Goal: Task Accomplishment & Management: Manage account settings

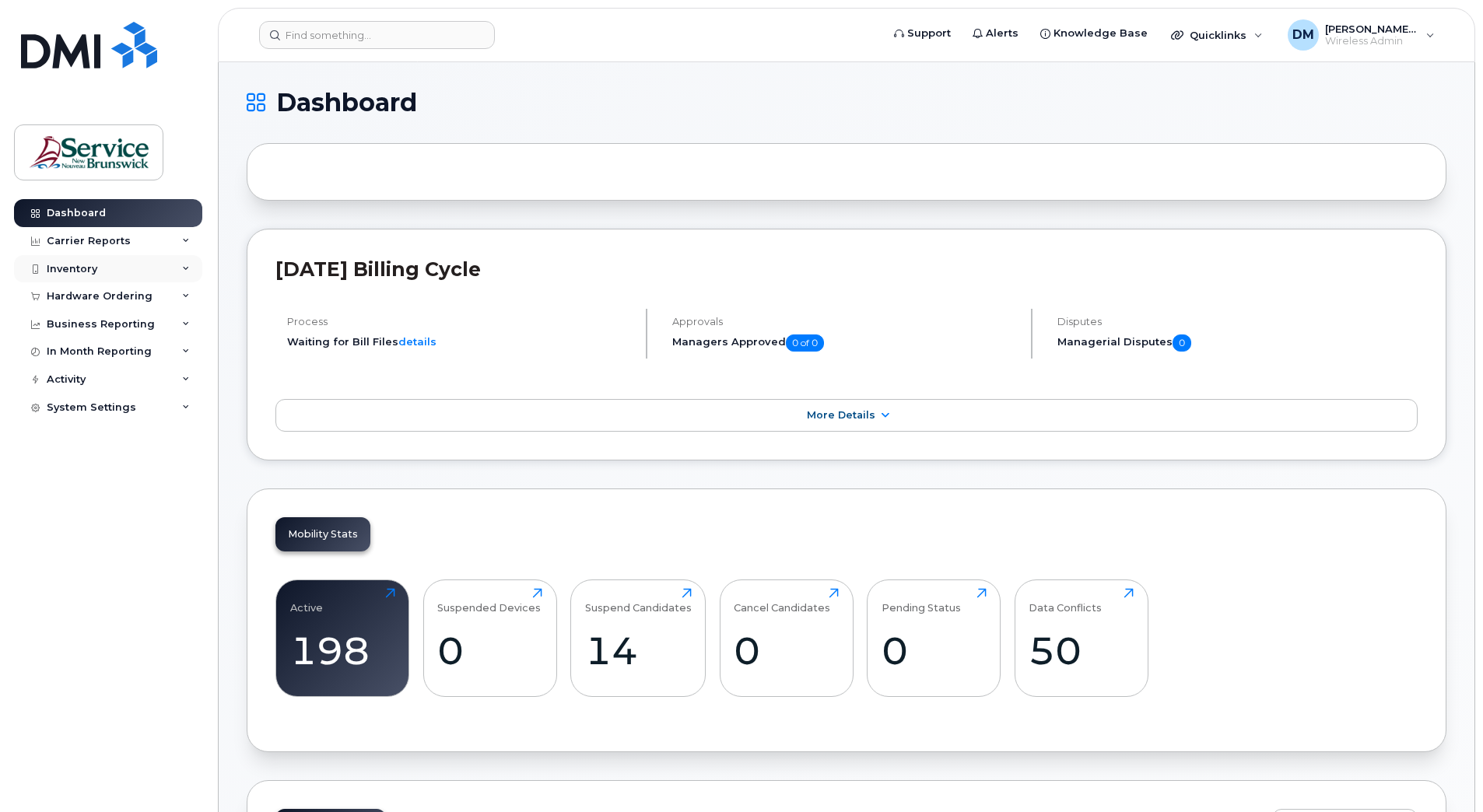
click at [87, 268] on div "Inventory" at bounding box center [72, 268] width 50 height 13
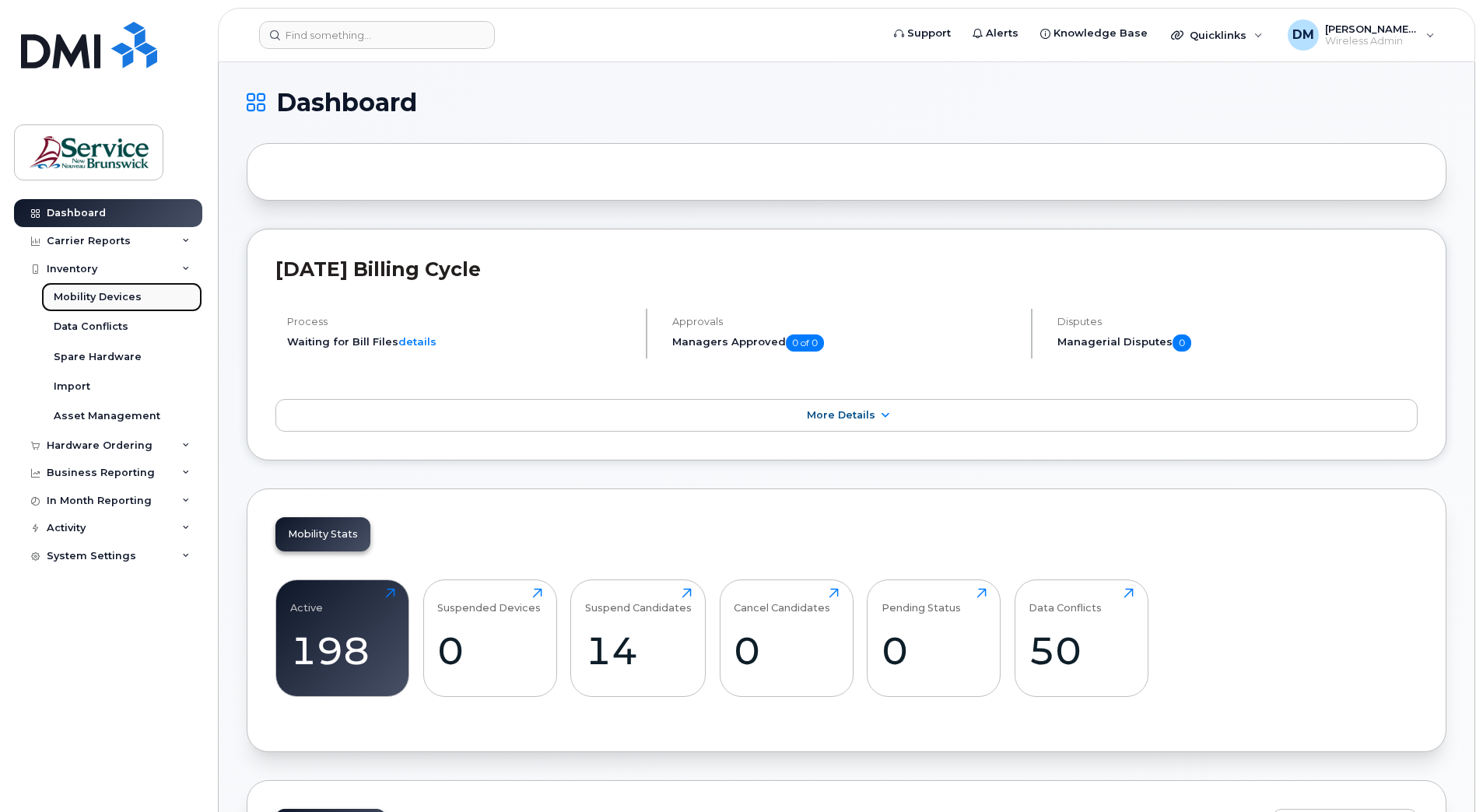
click at [114, 300] on div "Mobility Devices" at bounding box center [98, 297] width 88 height 14
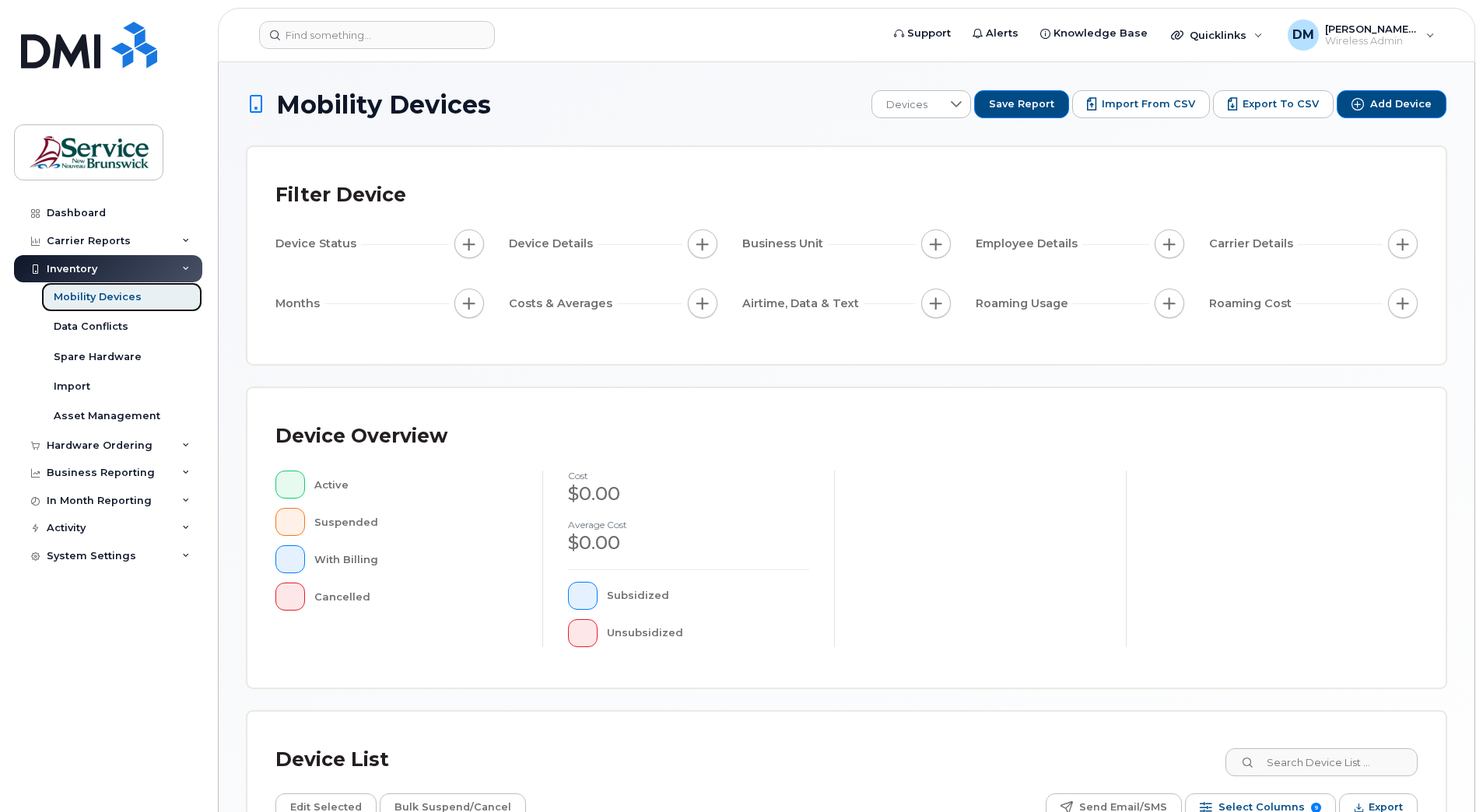
scroll to position [233, 0]
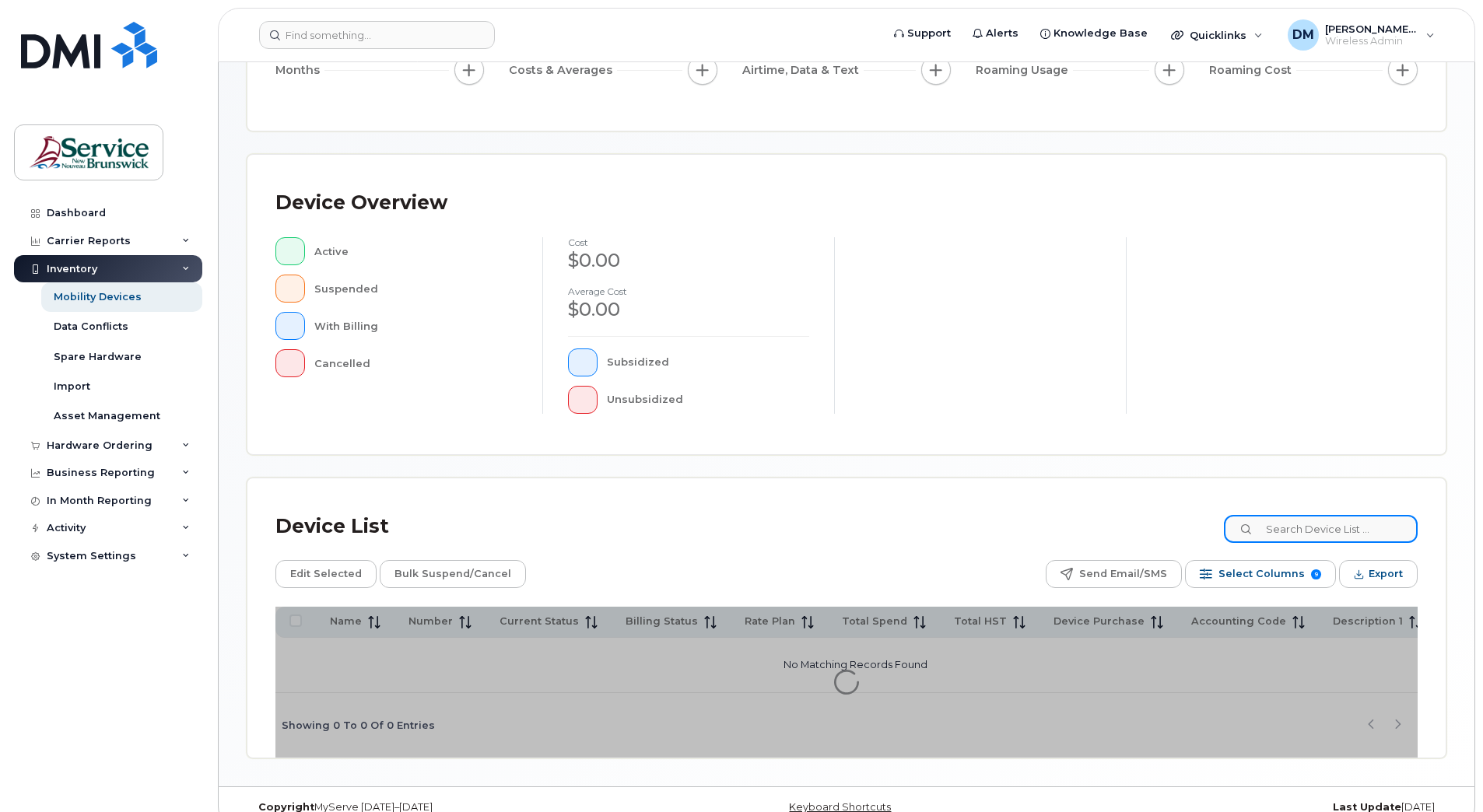
click at [1360, 526] on input at bounding box center [1321, 528] width 194 height 28
paste input "89043052010008887024034397843755"
type input "8"
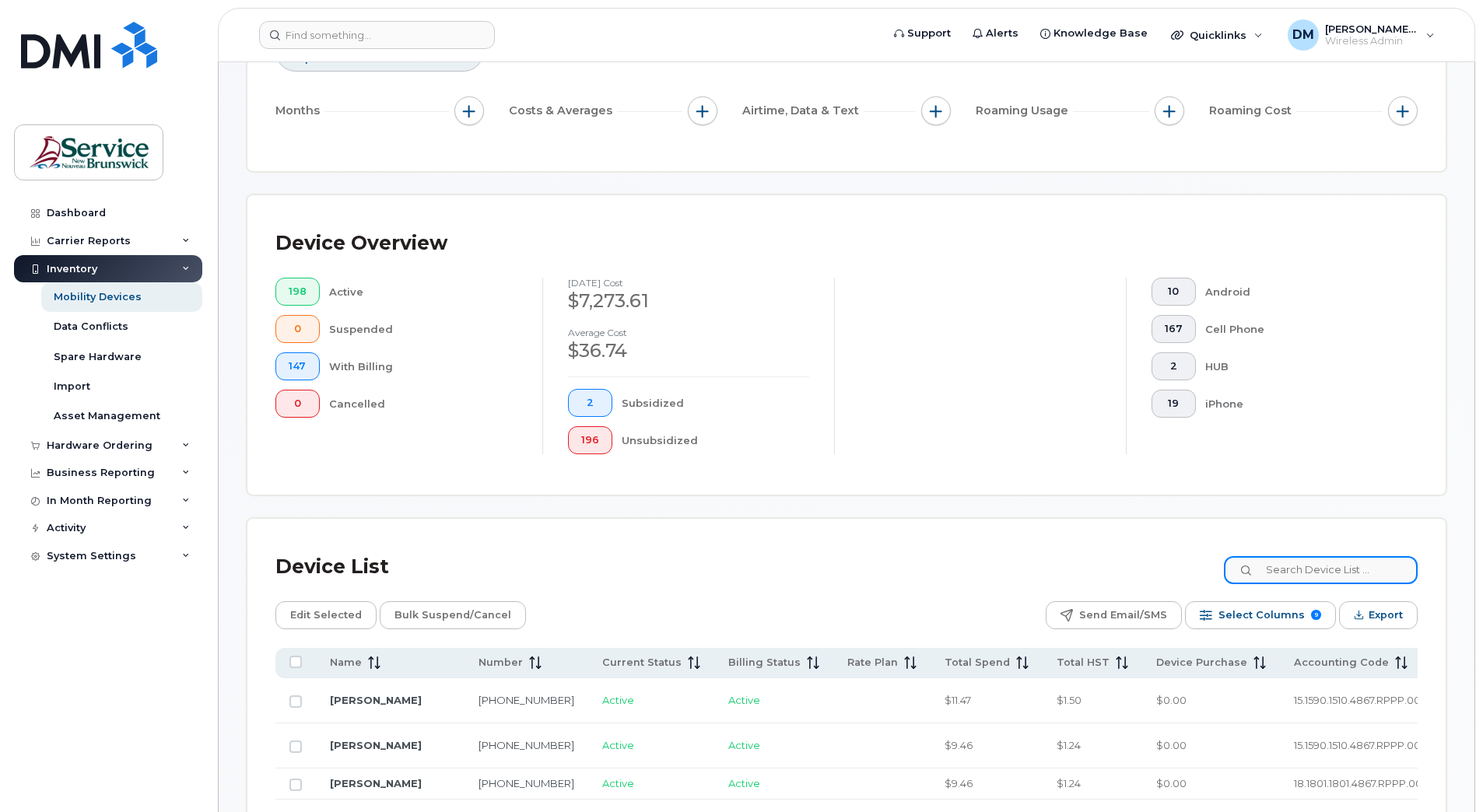
click at [1322, 575] on input at bounding box center [1321, 570] width 194 height 28
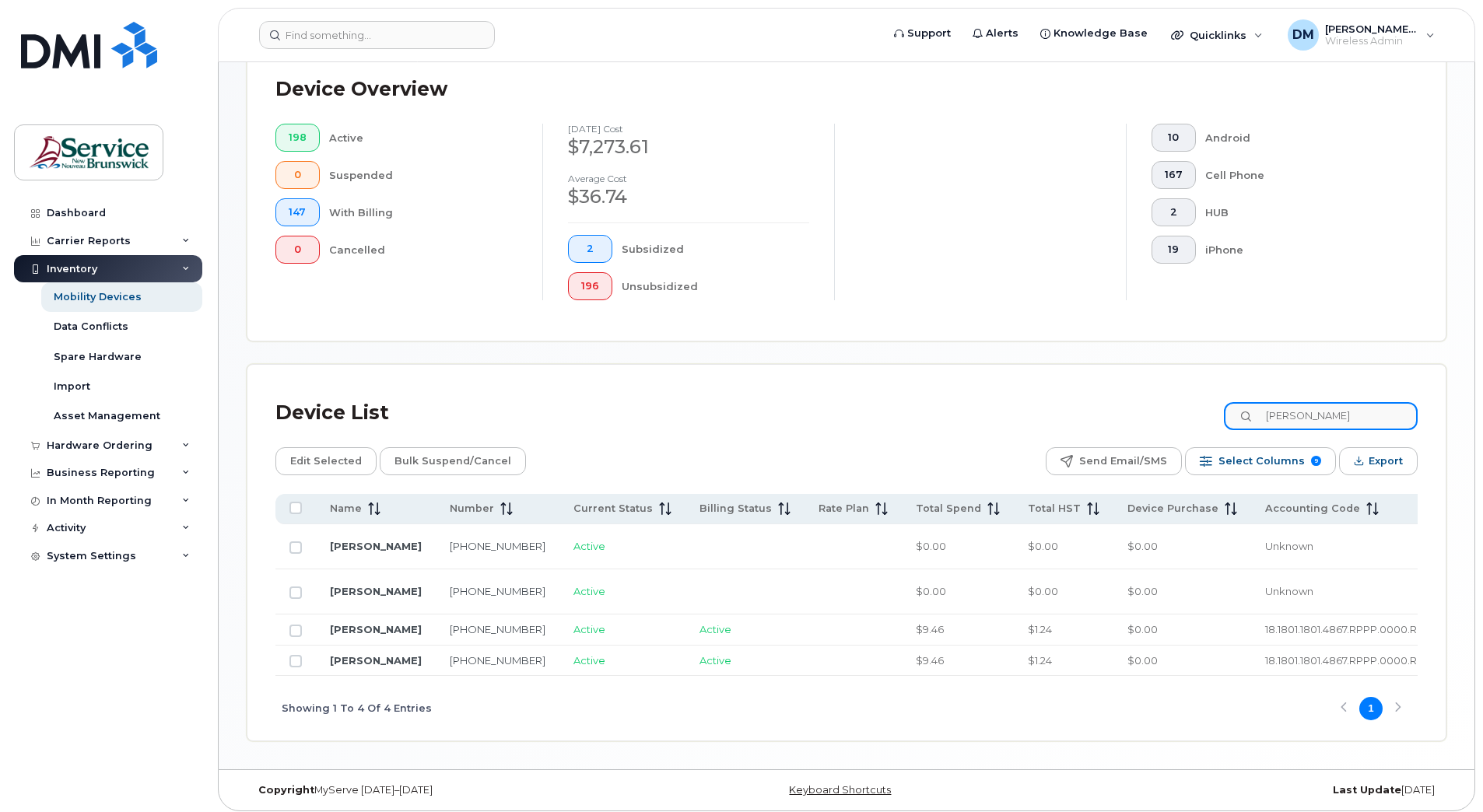
scroll to position [389, 0]
type input "[PERSON_NAME]"
click at [449, 622] on link "[PHONE_NUMBER]" at bounding box center [497, 627] width 96 height 13
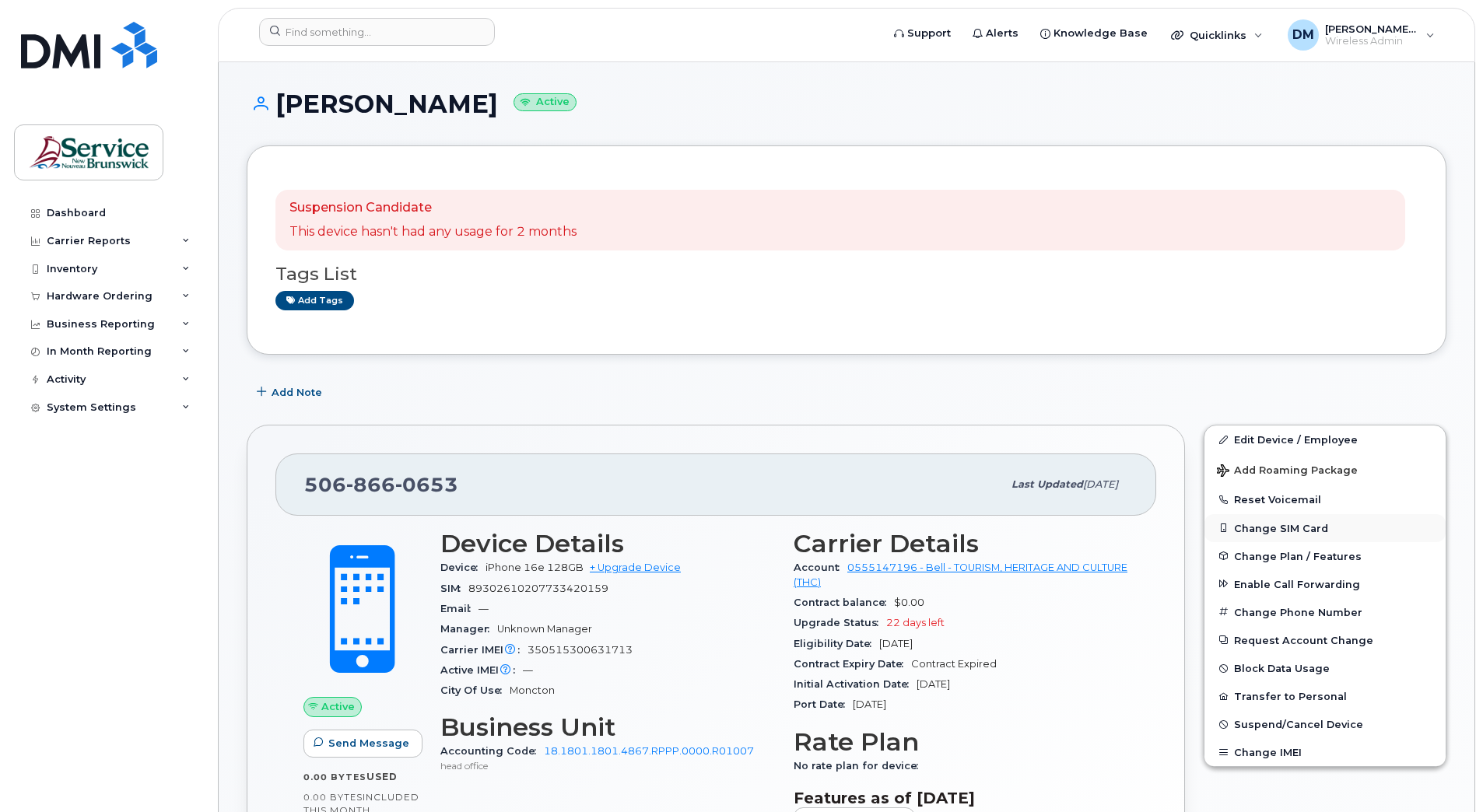
click at [1270, 531] on button "Change SIM Card" at bounding box center [1325, 528] width 242 height 28
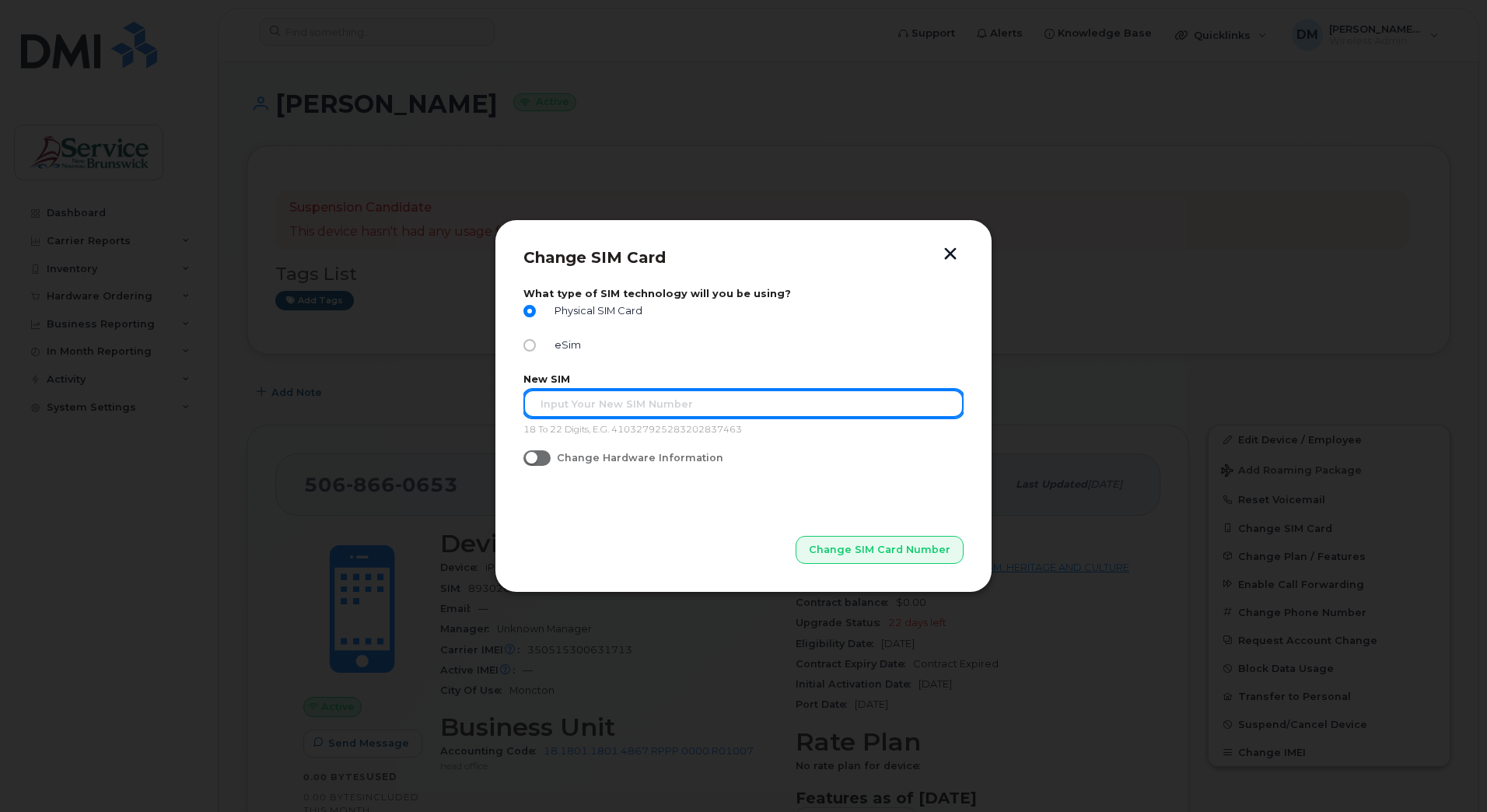
click at [677, 401] on input "text" at bounding box center [743, 403] width 440 height 28
click at [598, 403] on input "text" at bounding box center [743, 403] width 440 height 28
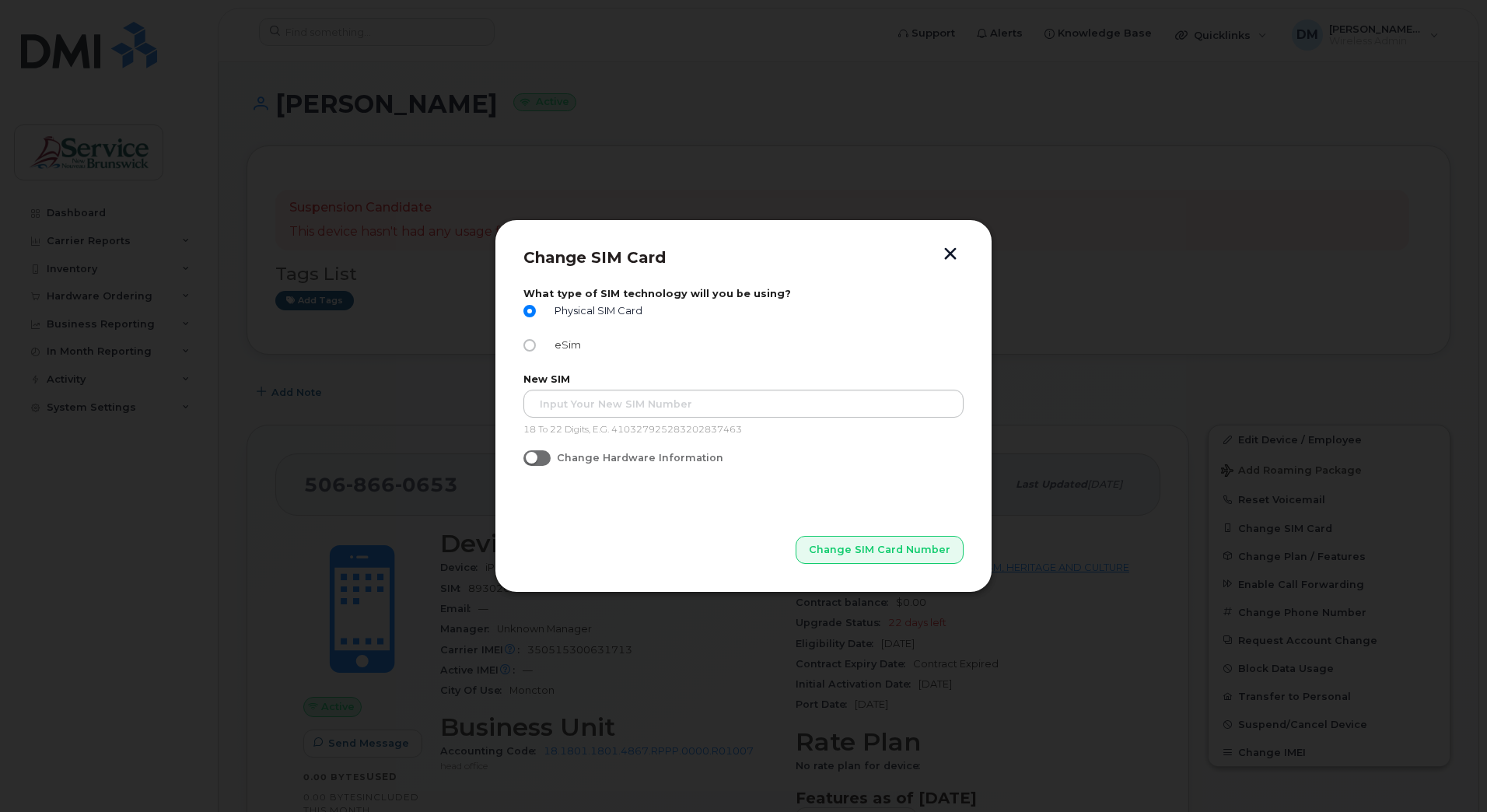
click at [527, 342] on input "eSim" at bounding box center [529, 345] width 13 height 13
radio input "true"
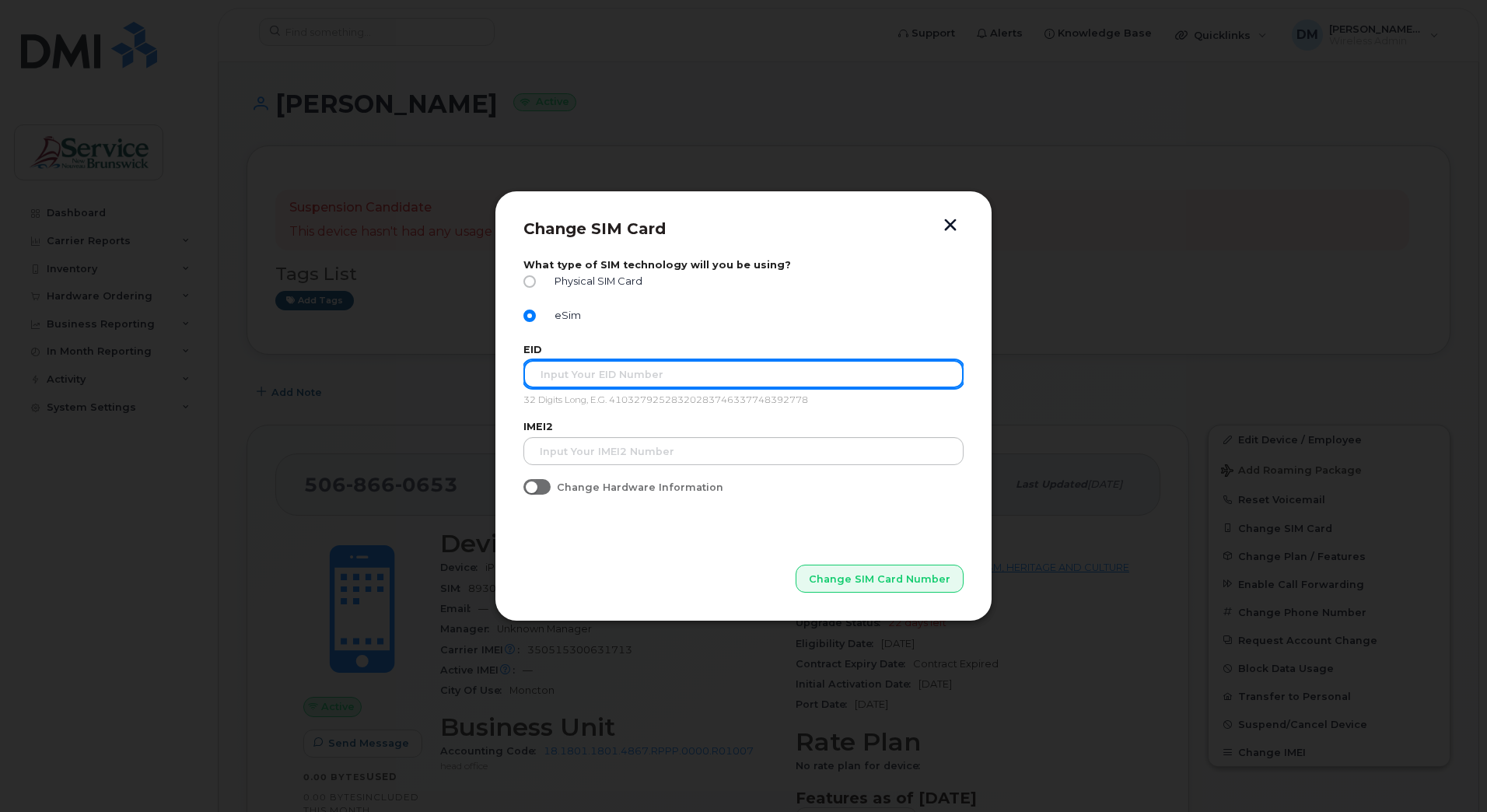
click at [577, 370] on input "text" at bounding box center [743, 374] width 440 height 28
click at [589, 373] on input "text" at bounding box center [743, 374] width 440 height 28
paste input "89043052010008887024034397843755"
type input "89043052010008887024034397843755"
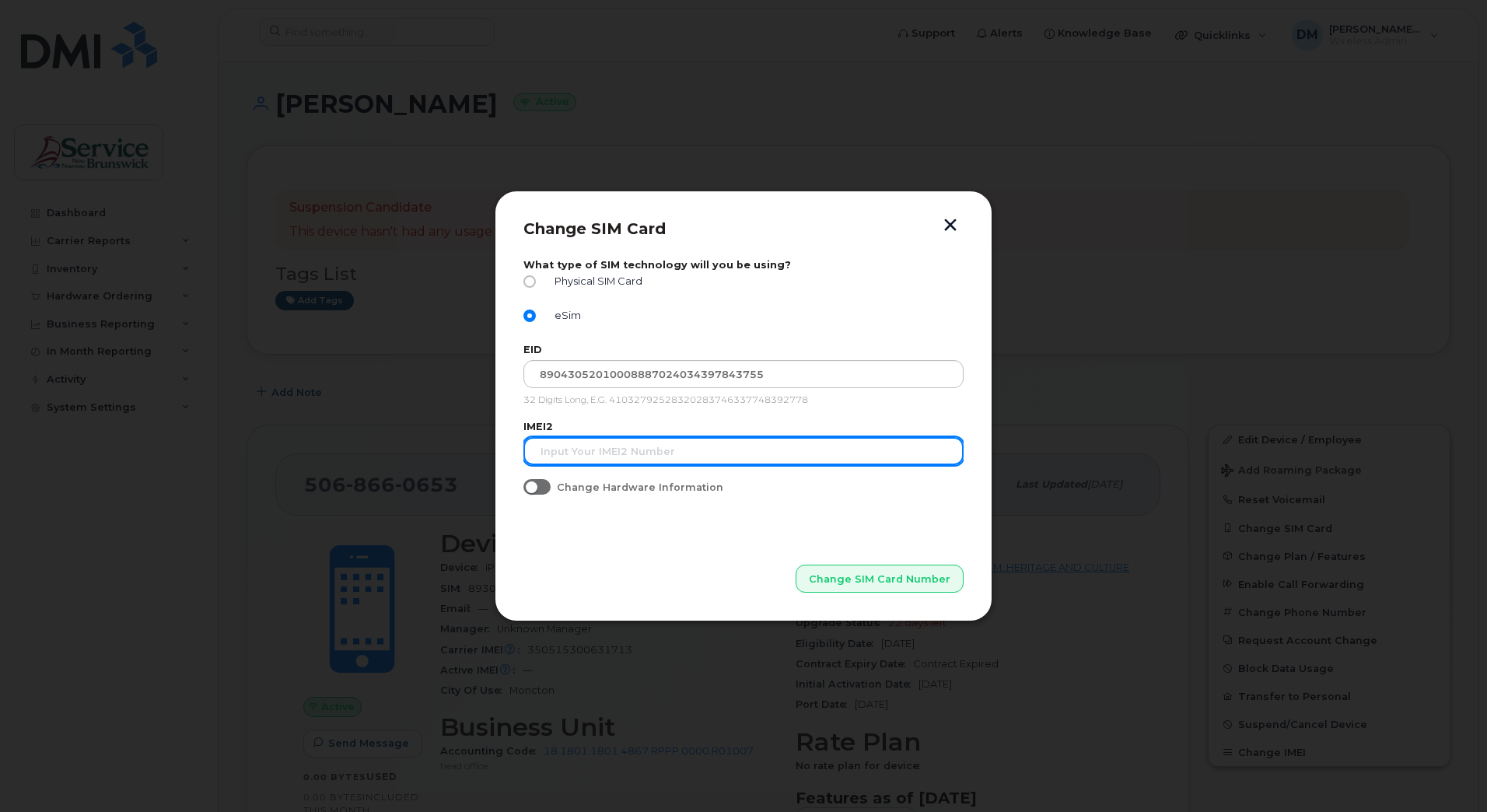
click at [578, 448] on input "text" at bounding box center [743, 450] width 440 height 28
paste input "355060640618661"
type input "355060640618661"
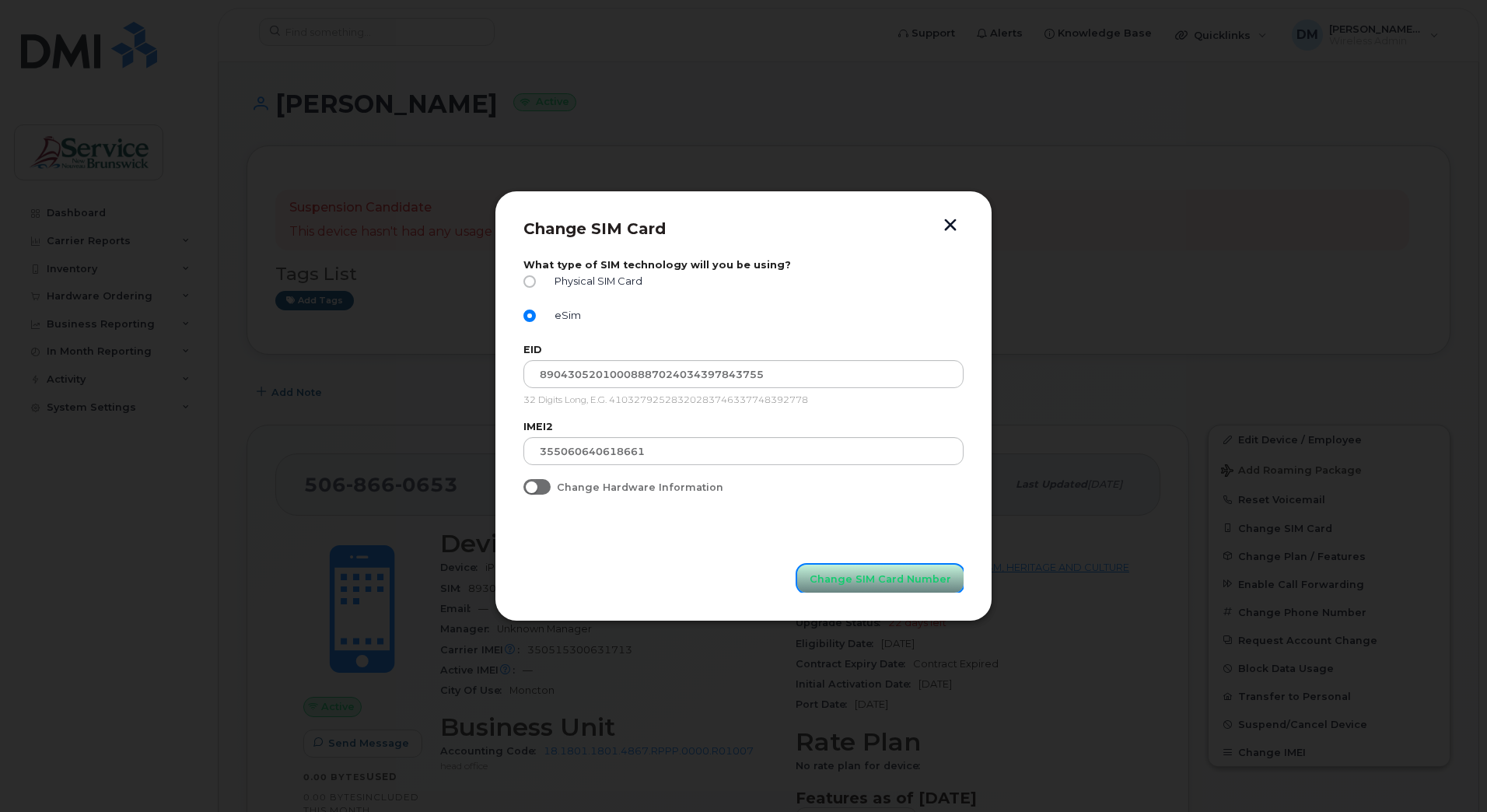
click at [852, 585] on span "Change SIM Card Number" at bounding box center [880, 579] width 141 height 15
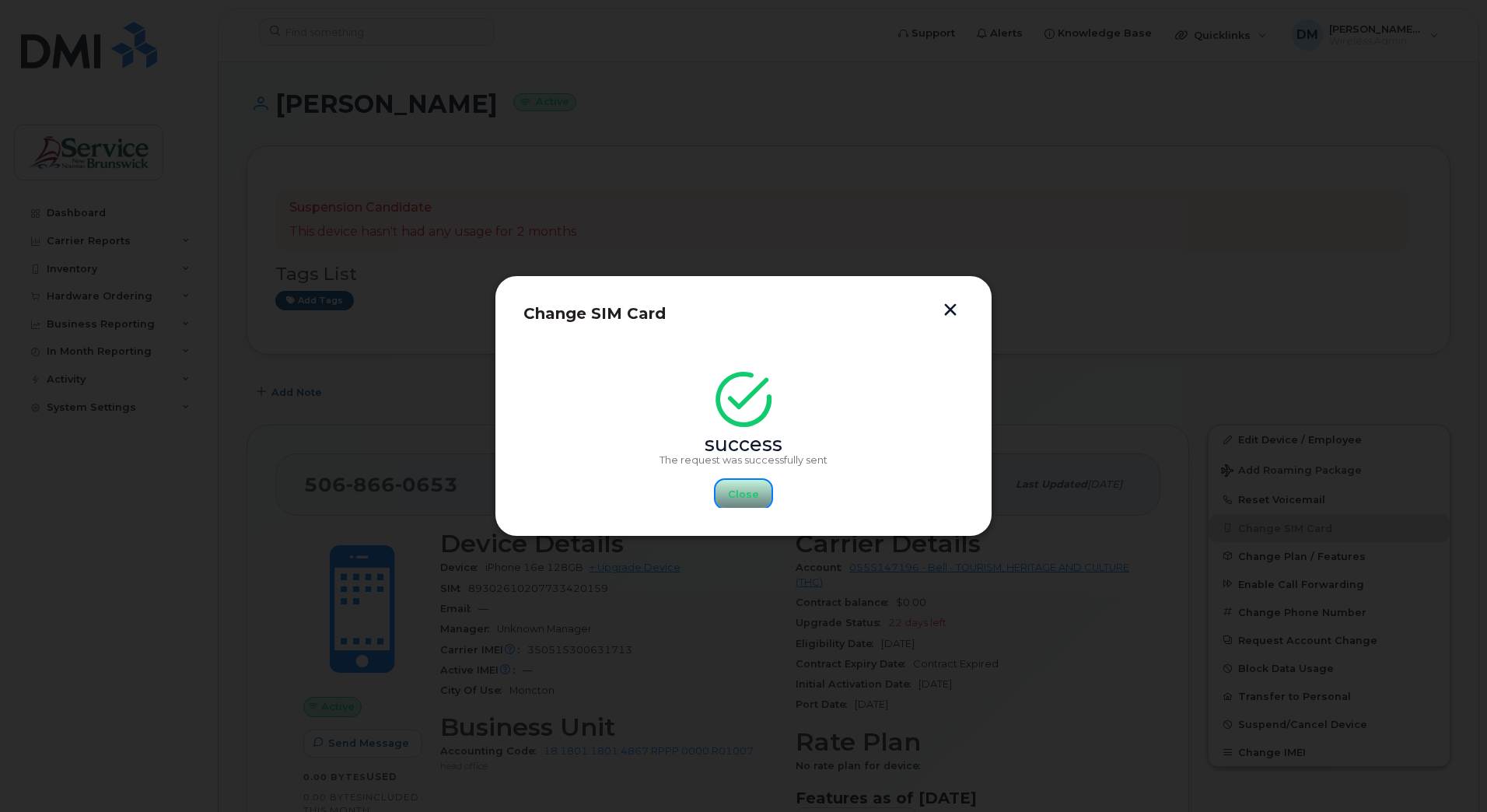
click at [740, 491] on span "Close" at bounding box center [743, 495] width 31 height 15
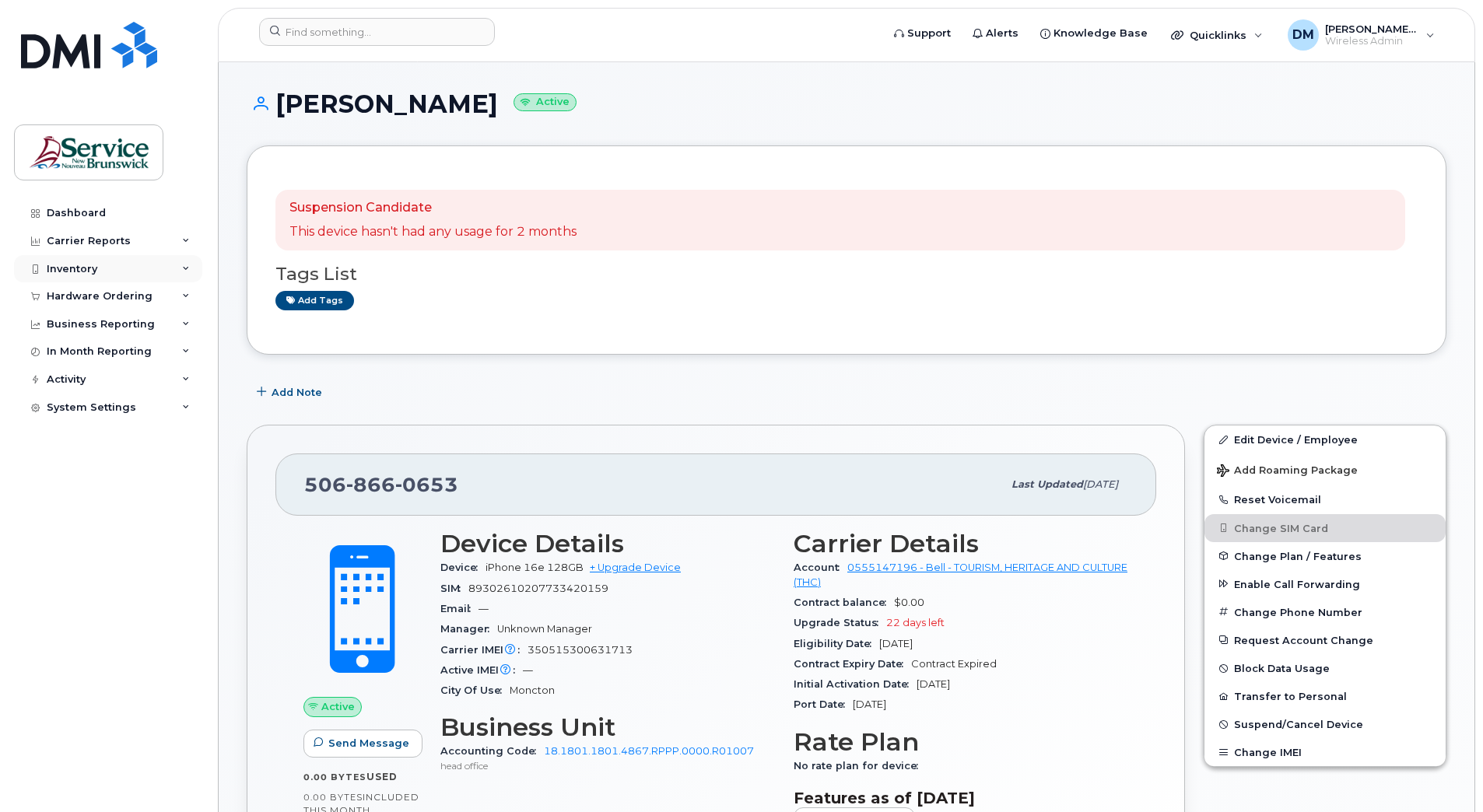
click at [74, 266] on div "Inventory" at bounding box center [72, 268] width 50 height 13
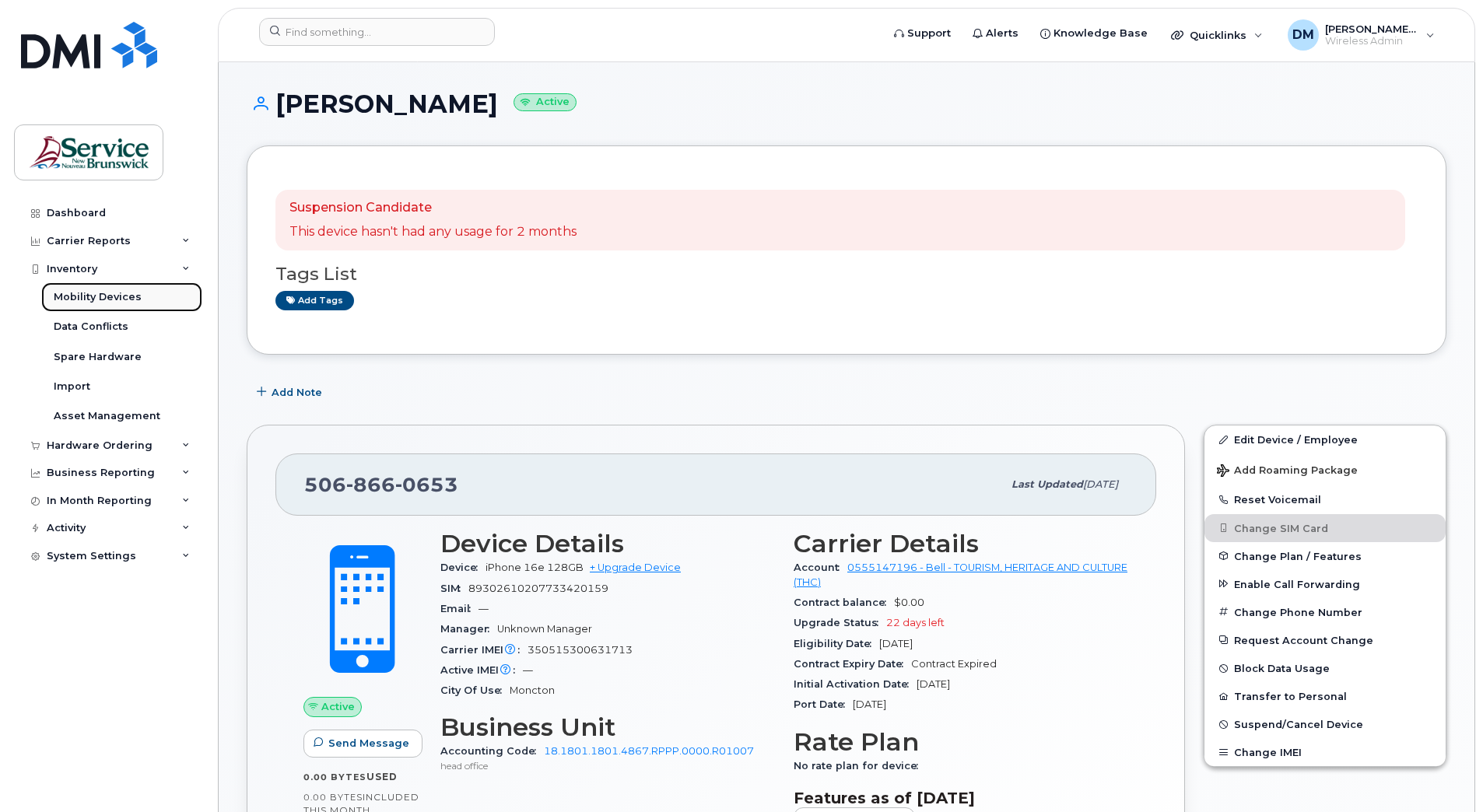
click at [98, 300] on div "Mobility Devices" at bounding box center [98, 297] width 88 height 14
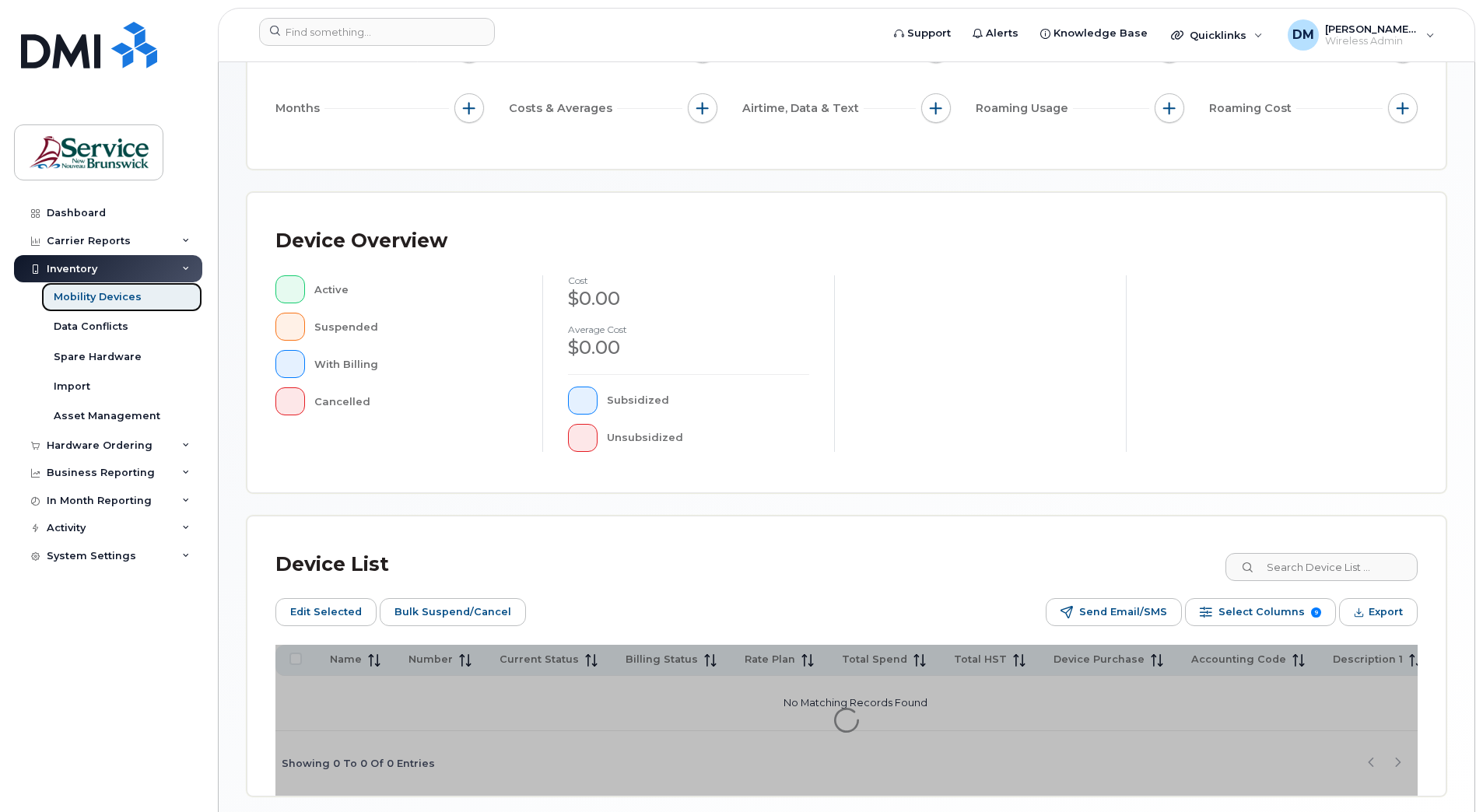
scroll to position [285, 0]
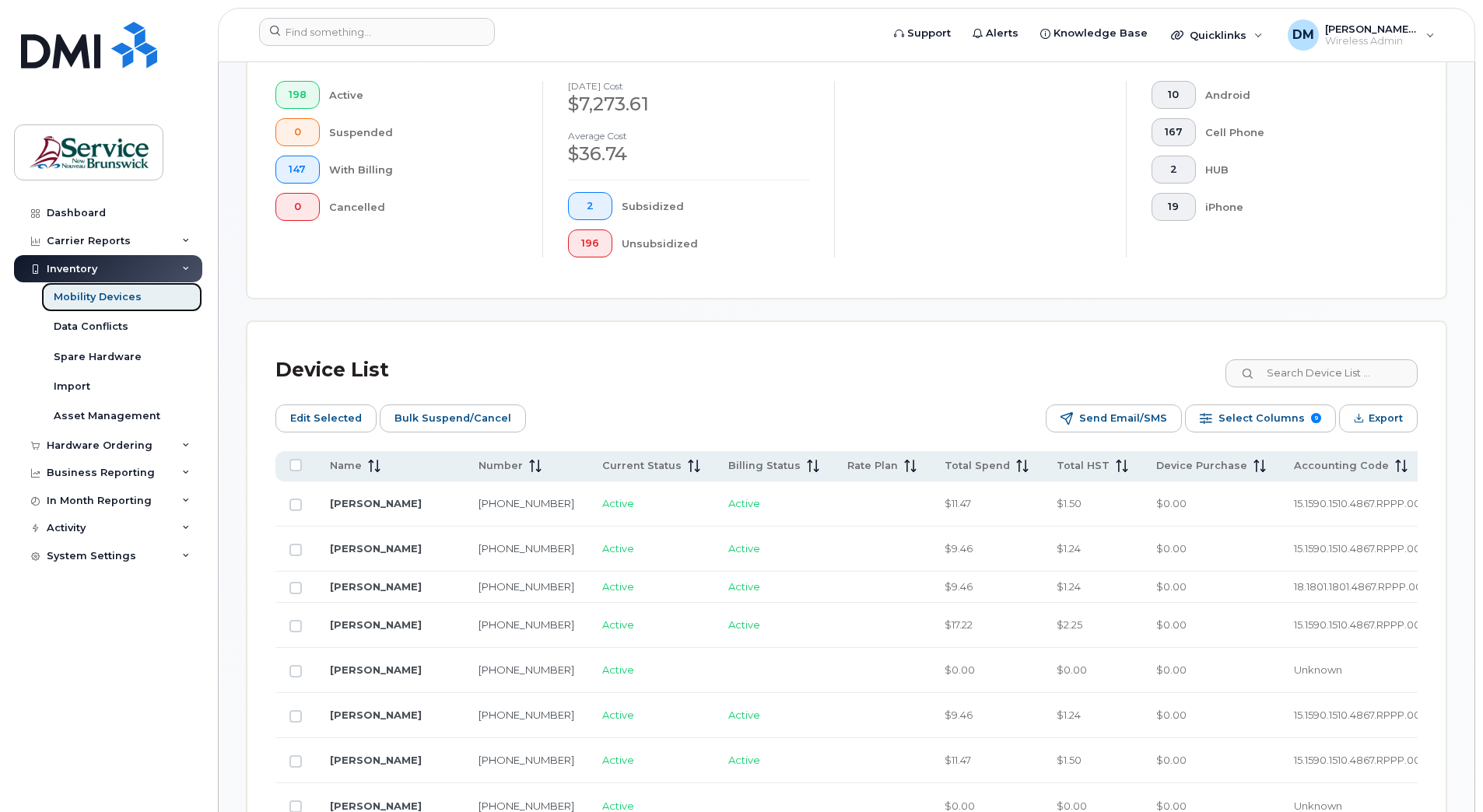
scroll to position [518, 0]
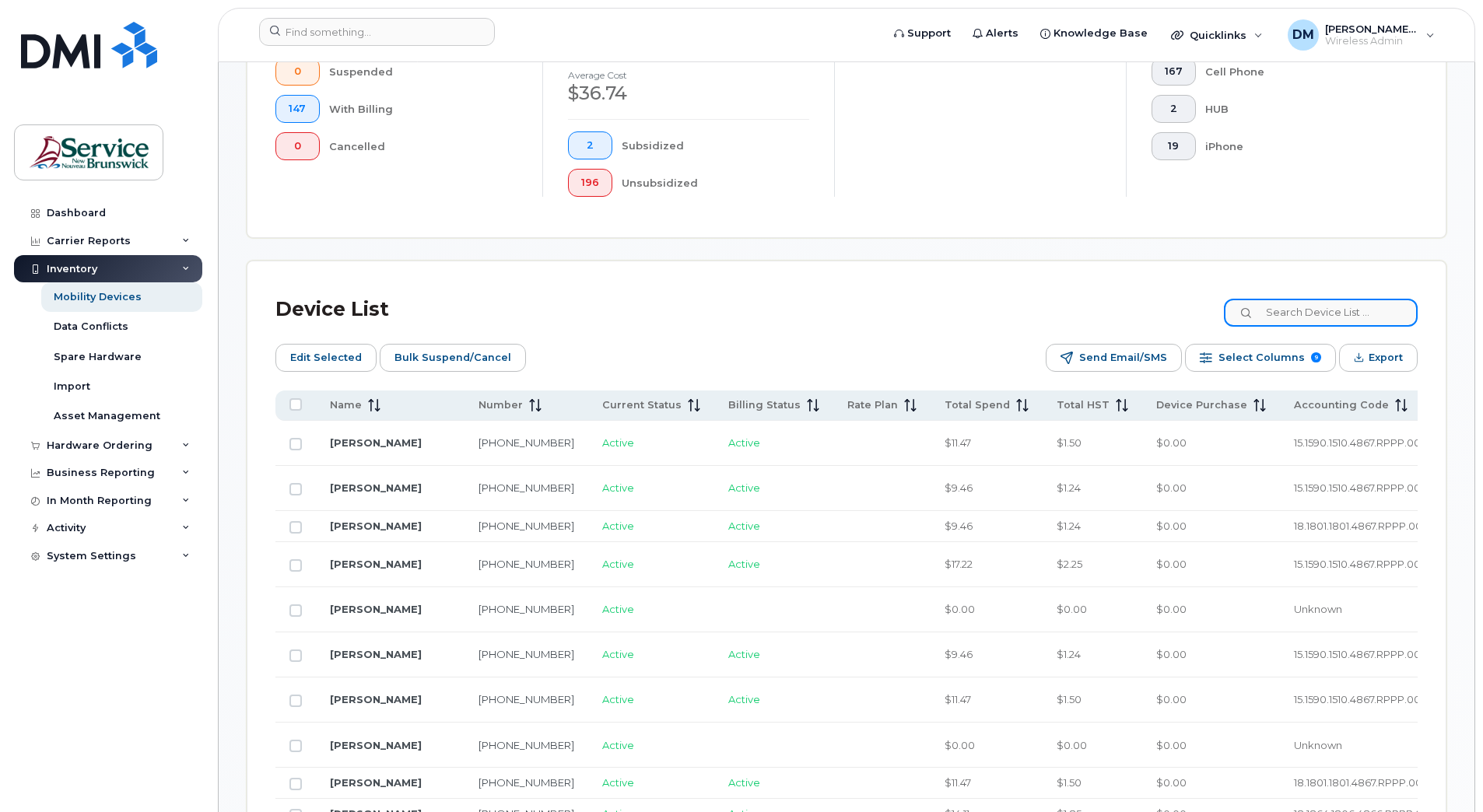
click at [1332, 314] on input at bounding box center [1321, 312] width 194 height 28
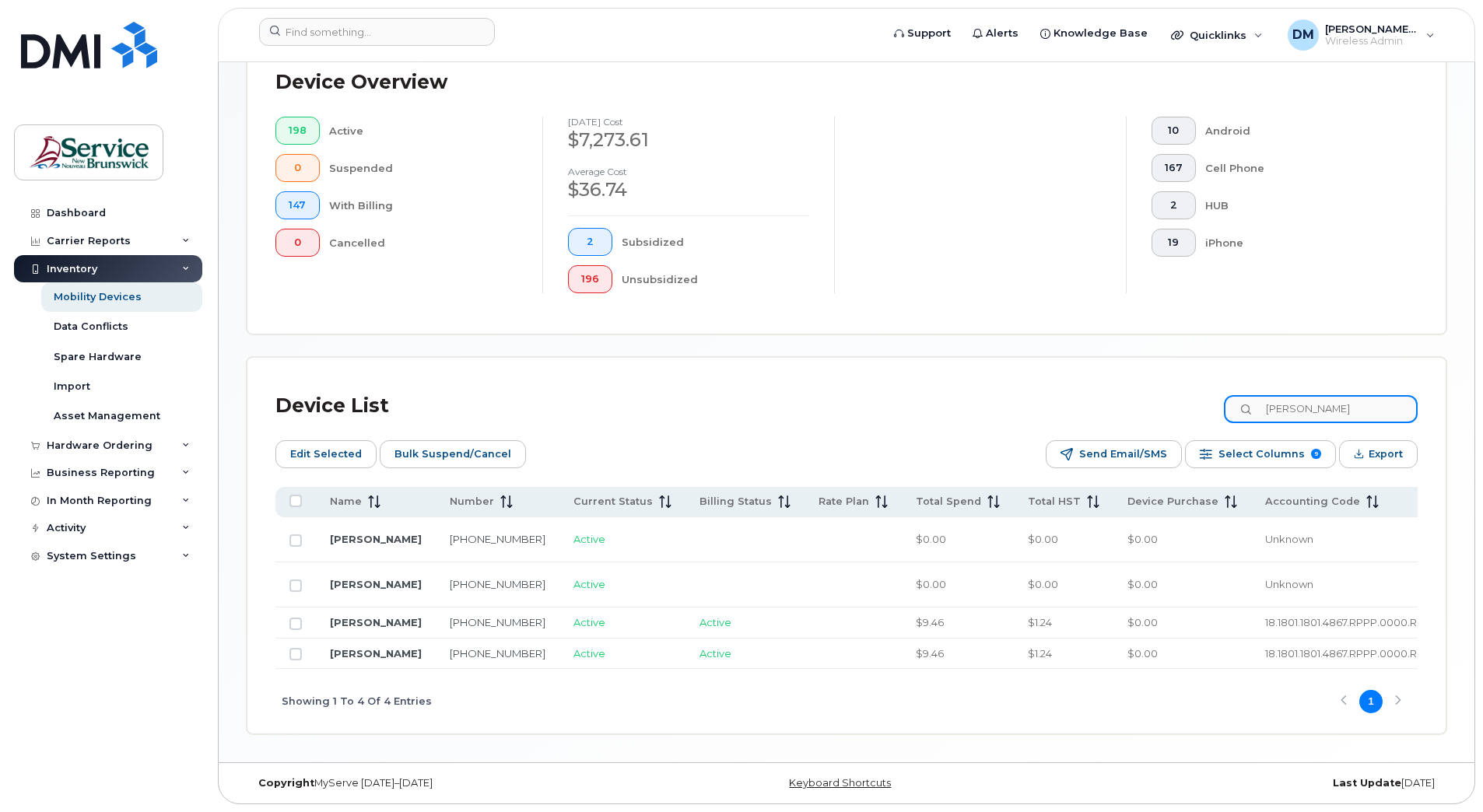
scroll to position [456, 0]
type input "[PERSON_NAME]"
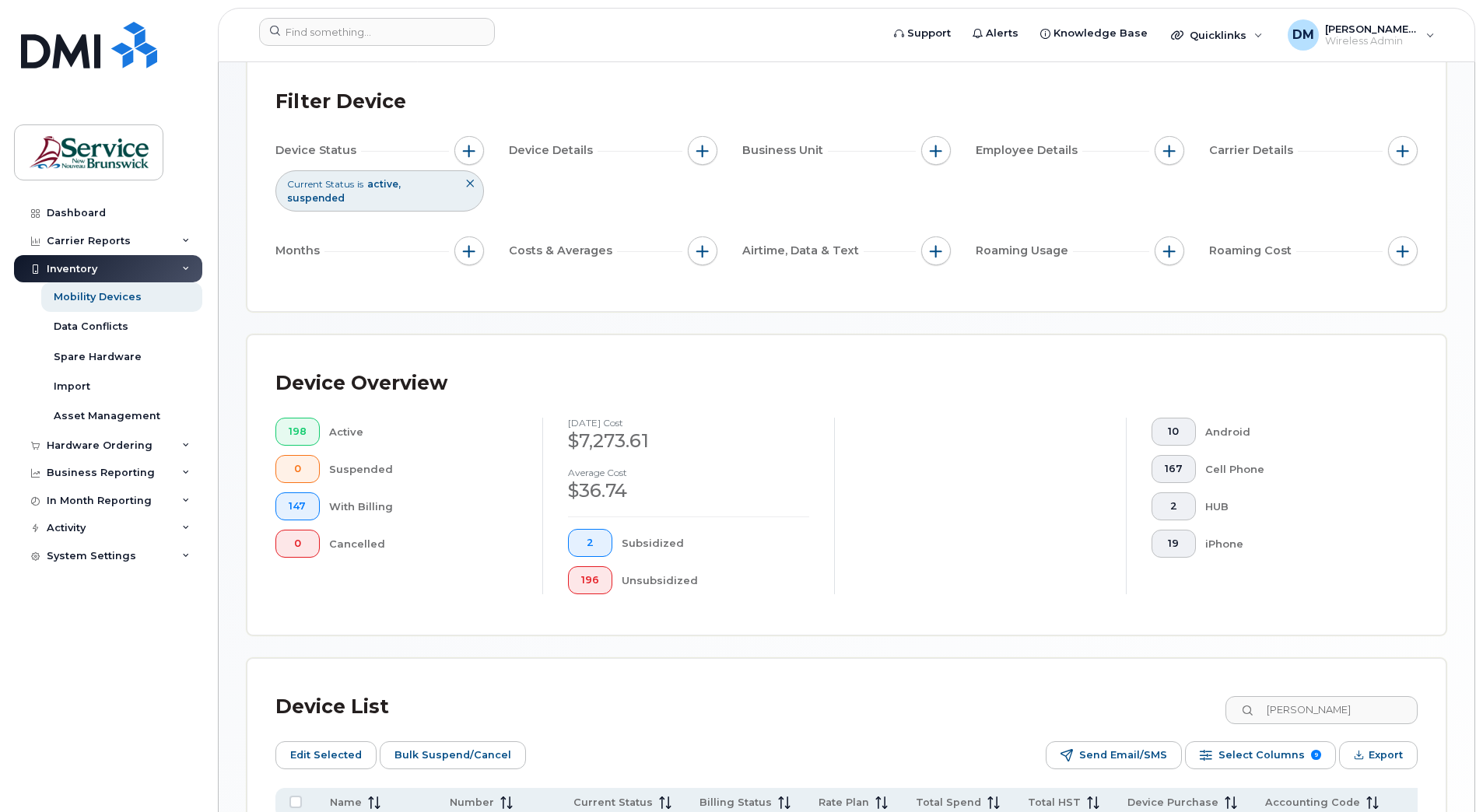
scroll to position [0, 0]
